Goal: Register for event/course

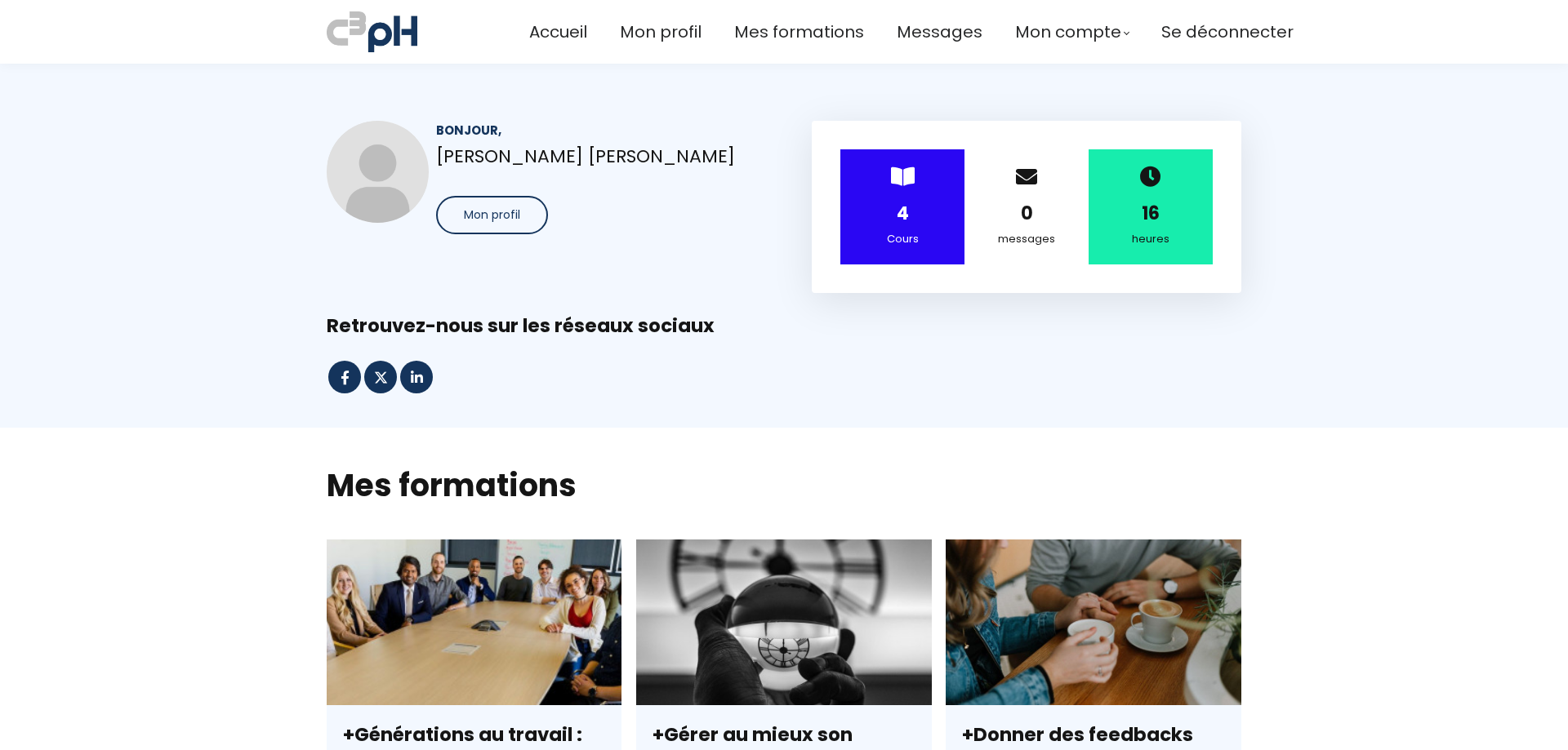
click at [885, 215] on div "4" at bounding box center [902, 214] width 83 height 29
click at [789, 39] on span "Mes formations" at bounding box center [799, 32] width 130 height 27
click at [551, 317] on div "Accueil Mon profil Mes formations Messages Mon compte Mes factures" at bounding box center [784, 375] width 1568 height 750
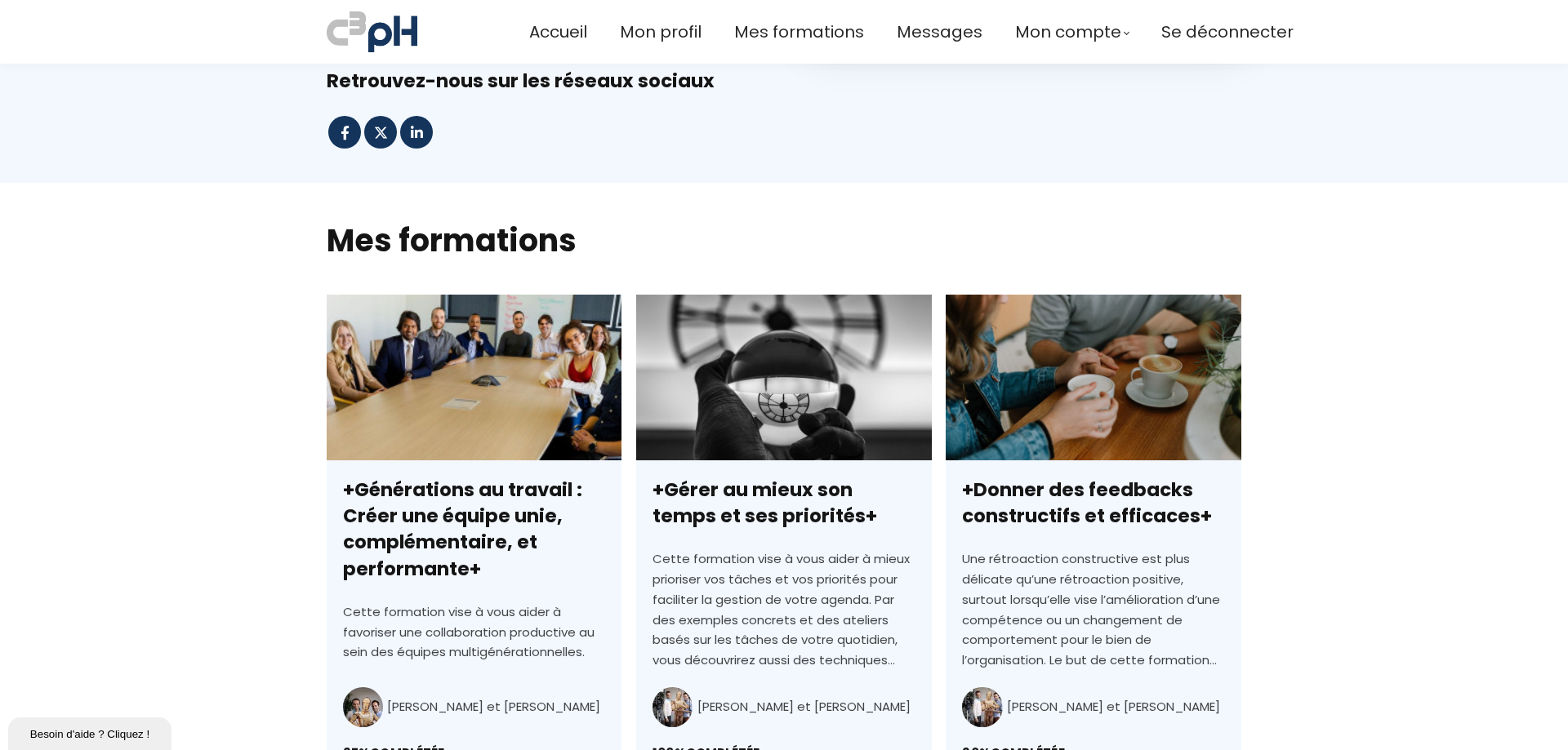
click at [522, 410] on link "+Générations au travail : Créer une équipe unie, complémentaire, et performante+" at bounding box center [474, 575] width 295 height 561
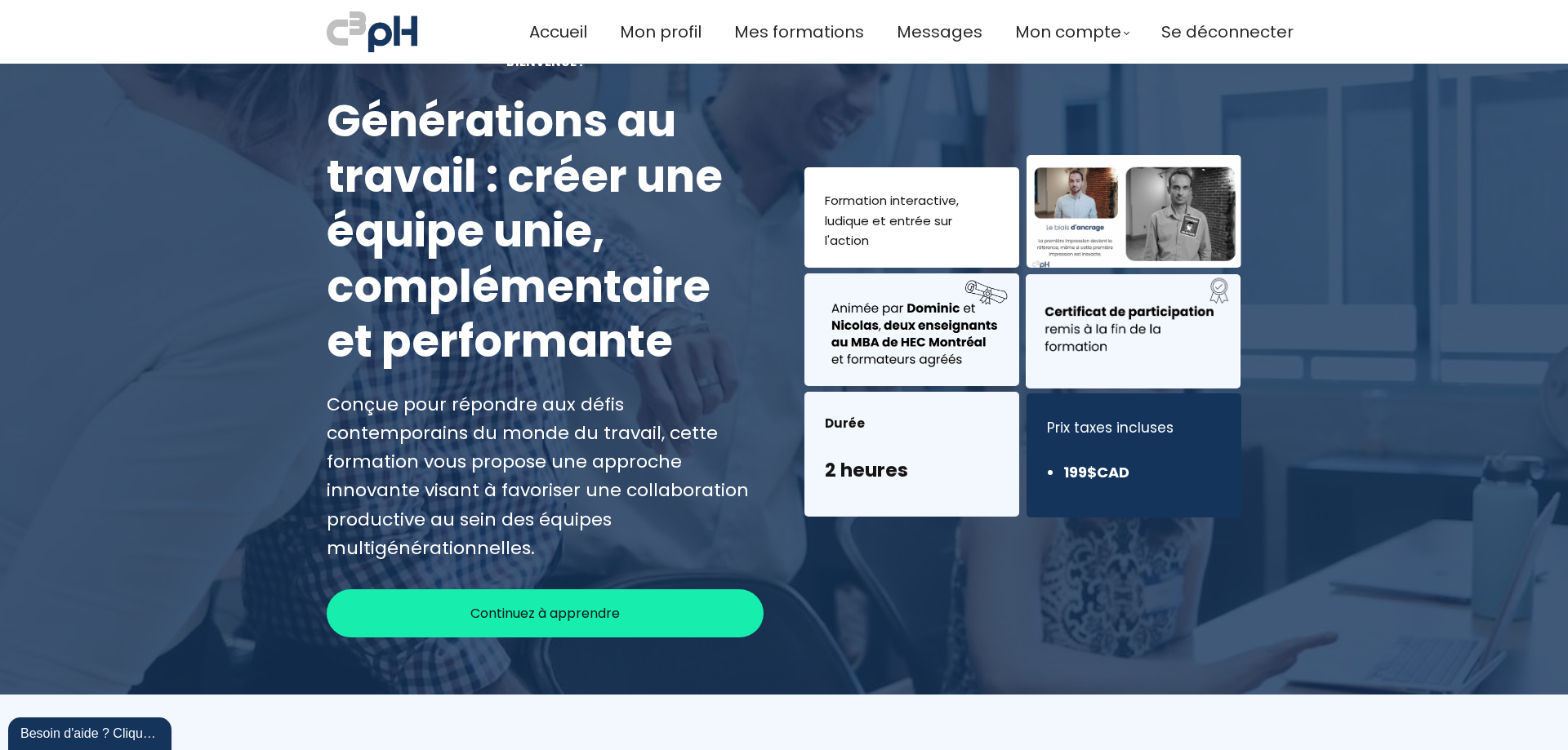
scroll to position [163, 0]
